Goal: Navigation & Orientation: Find specific page/section

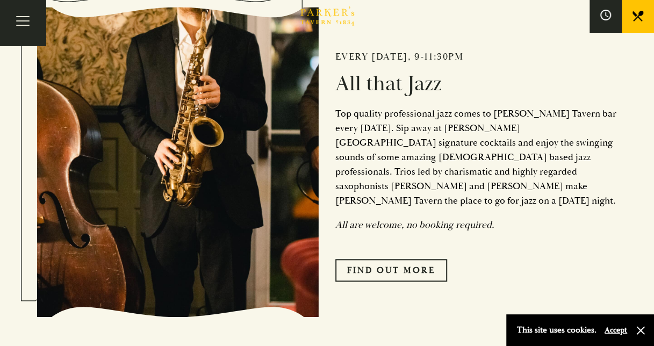
scroll to position [430, 0]
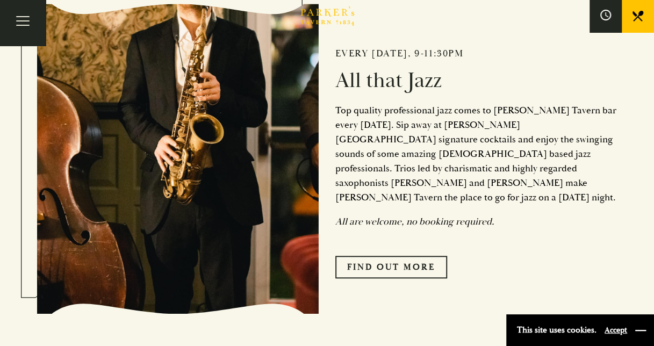
click at [640, 331] on button "button" at bounding box center [640, 330] width 11 height 11
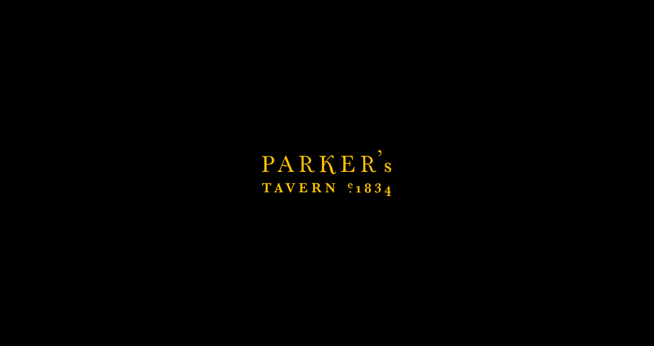
scroll to position [1021, 0]
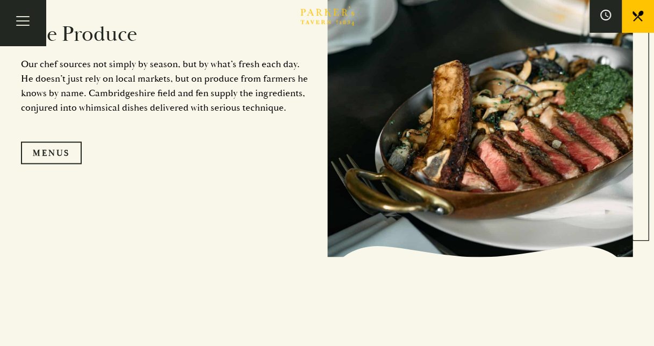
scroll to position [1128, 0]
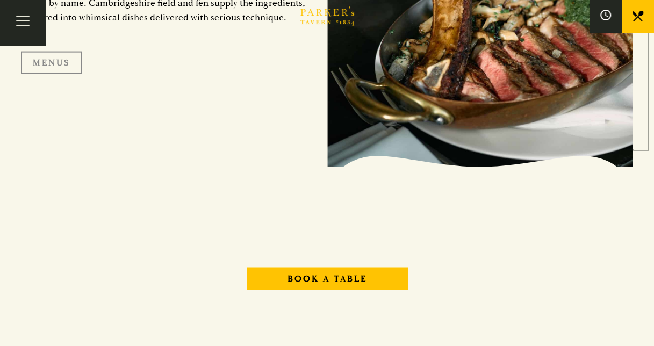
click at [78, 64] on link "Menus" at bounding box center [51, 63] width 61 height 23
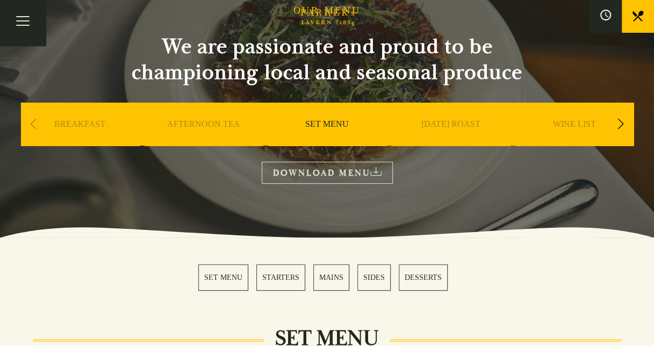
scroll to position [107, 0]
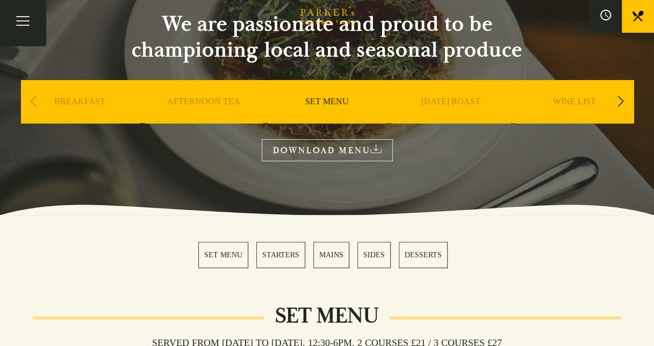
click at [460, 104] on link "SUNDAY ROAST" at bounding box center [450, 117] width 59 height 43
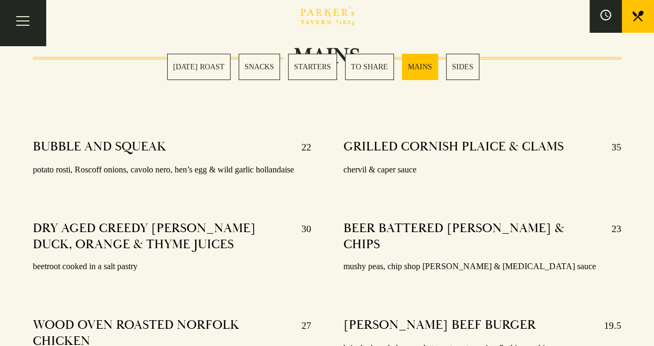
scroll to position [1934, 0]
